Goal: Task Accomplishment & Management: Complete application form

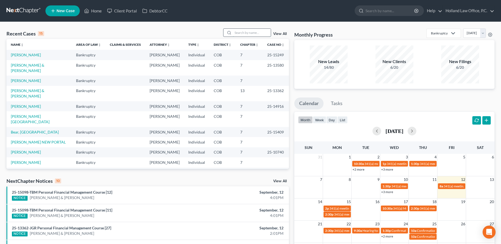
click at [244, 34] on input "search" at bounding box center [252, 33] width 38 height 8
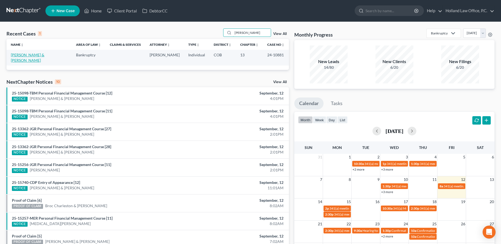
type input "[PERSON_NAME]"
click at [44, 56] on link "[PERSON_NAME] & [PERSON_NAME]" at bounding box center [28, 58] width 34 height 10
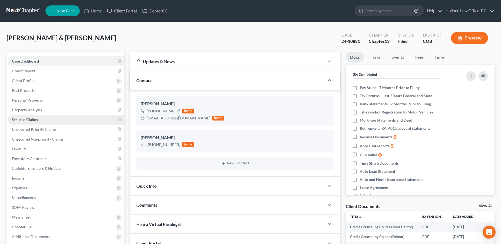
click at [36, 122] on link "Secured Claims" at bounding box center [66, 120] width 117 height 10
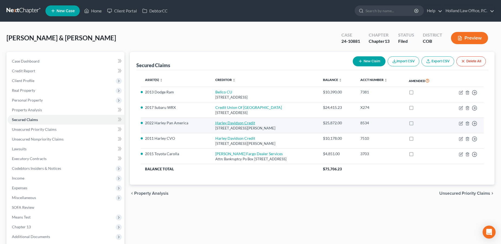
click at [224, 122] on link "Harley Davidson Credit" at bounding box center [236, 122] width 40 height 5
select select "14"
select select "22"
select select "0"
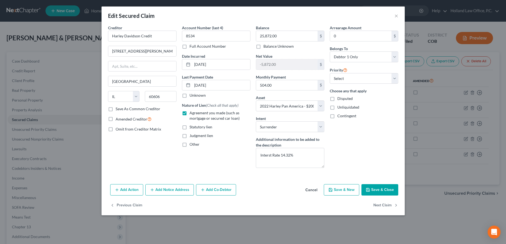
click at [377, 188] on button "Save & Close" at bounding box center [379, 189] width 37 height 11
select select
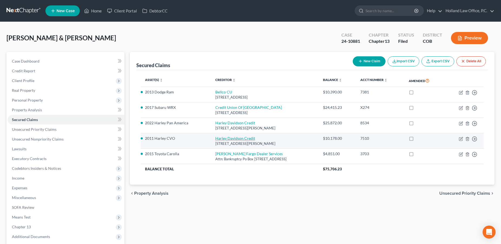
click at [229, 137] on link "Harley Davidson Credit" at bounding box center [236, 138] width 40 height 5
select select "14"
select select "0"
select select "4"
select select "0"
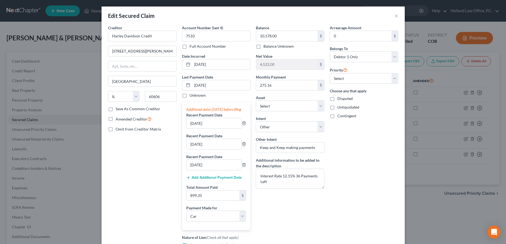
click at [396, 16] on div "Edit Secured Claim ×" at bounding box center [253, 15] width 303 height 18
click at [394, 14] on button "×" at bounding box center [396, 15] width 4 height 6
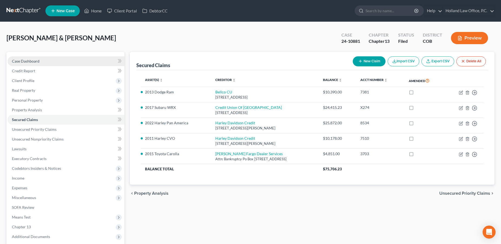
click at [41, 63] on link "Case Dashboard" at bounding box center [66, 61] width 117 height 10
